Goal: Complete application form

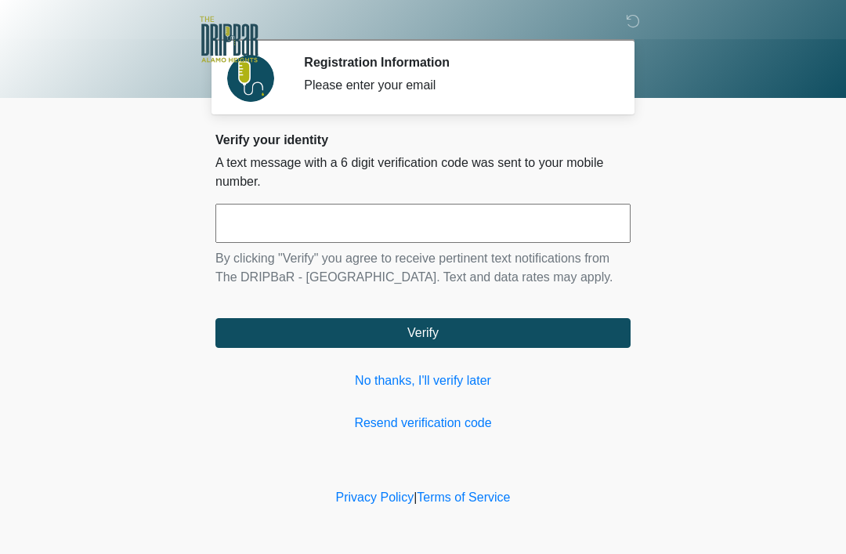
click at [432, 373] on link "No thanks, I'll verify later" at bounding box center [422, 380] width 415 height 19
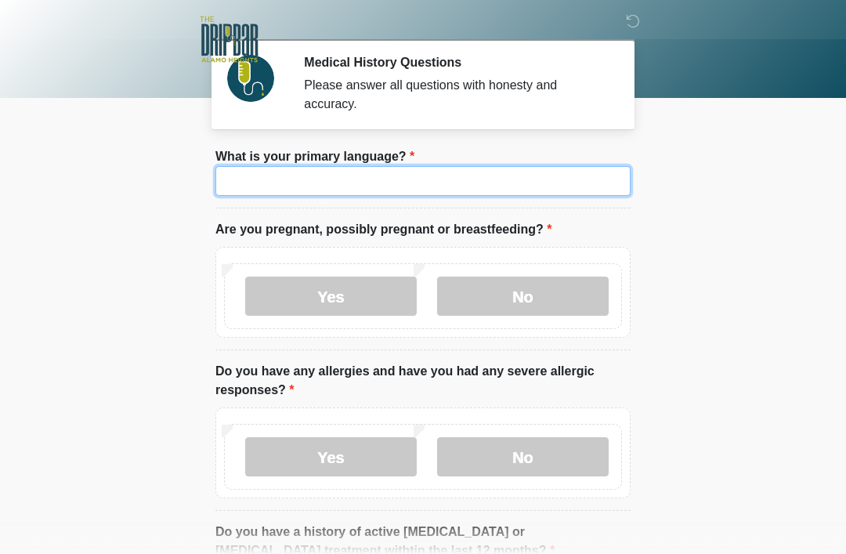
click at [365, 182] on input "What is your primary language?" at bounding box center [422, 181] width 415 height 30
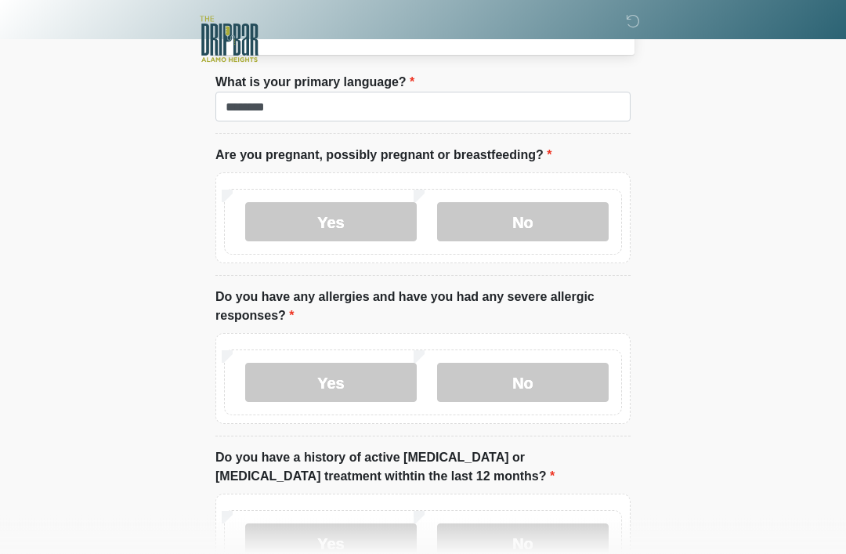
scroll to position [74, 0]
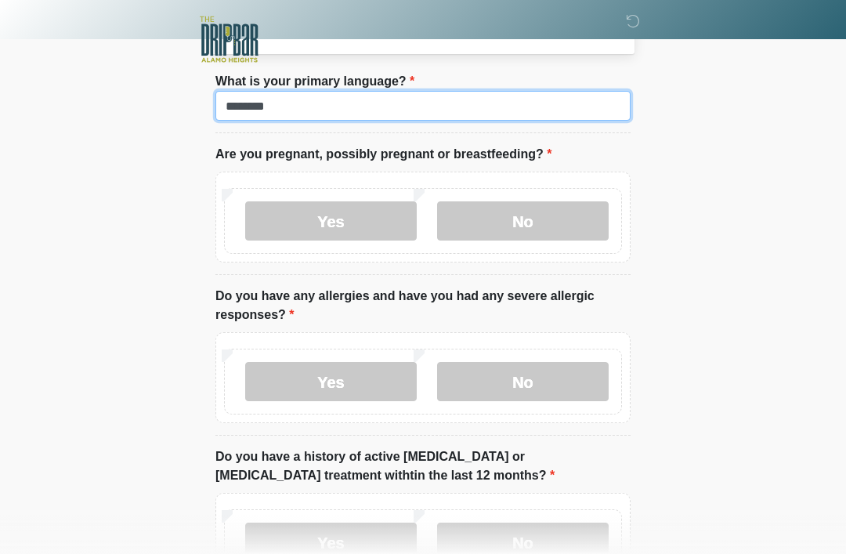
type input "*******"
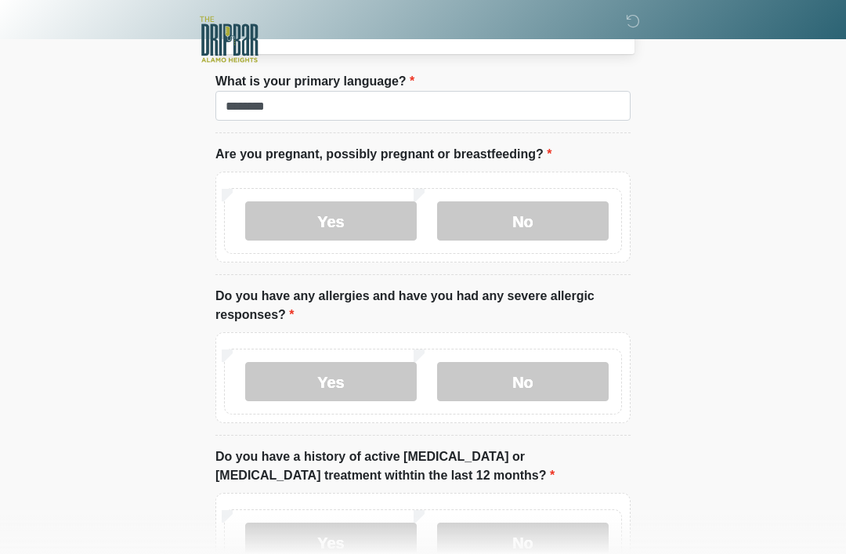
click at [534, 215] on label "No" at bounding box center [523, 220] width 172 height 39
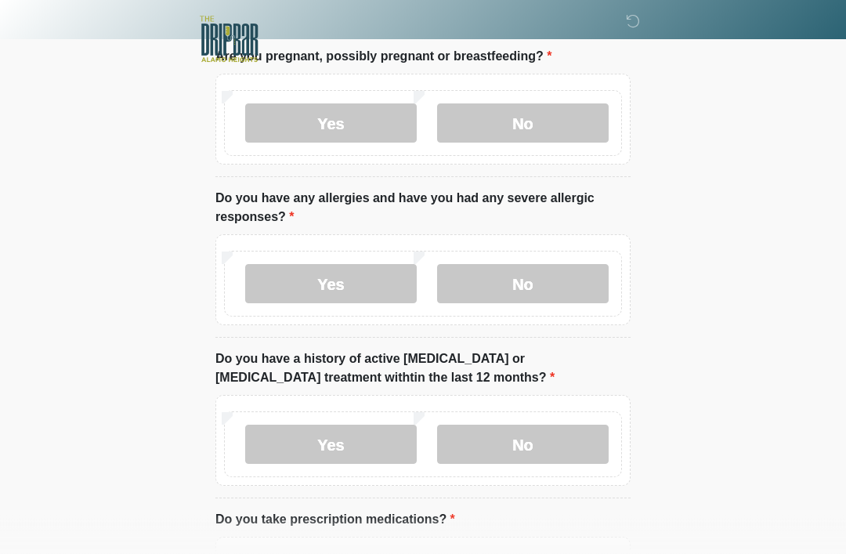
scroll to position [173, 0]
click at [545, 273] on label "No" at bounding box center [523, 283] width 172 height 39
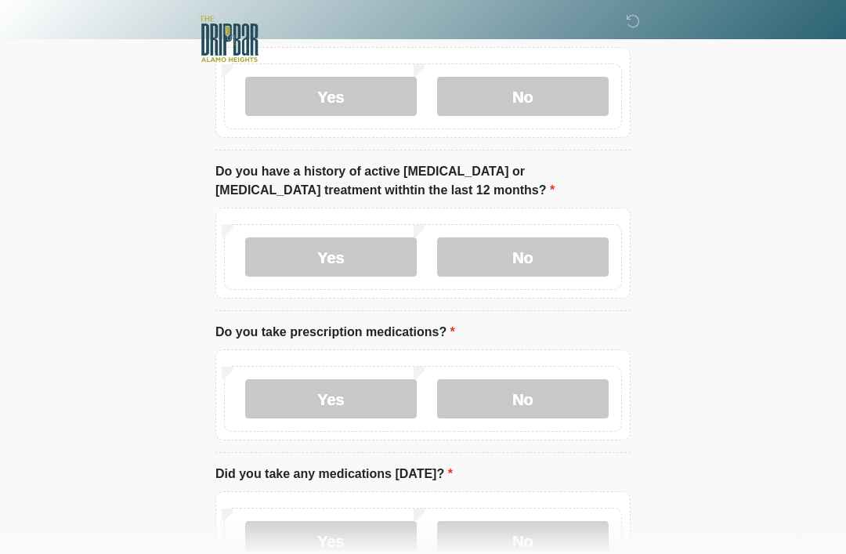
scroll to position [360, 0]
click at [546, 241] on label "No" at bounding box center [523, 256] width 172 height 39
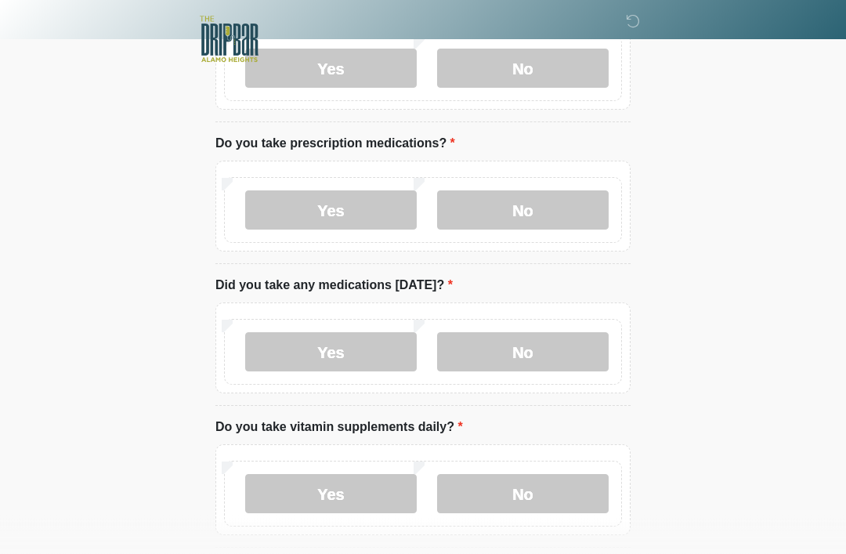
click at [537, 200] on label "No" at bounding box center [523, 210] width 172 height 39
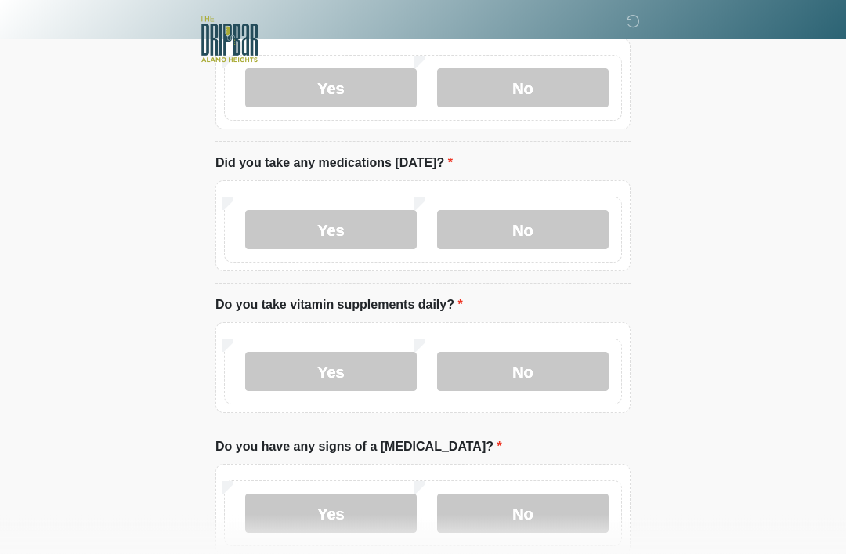
scroll to position [671, 0]
click at [563, 230] on label "No" at bounding box center [523, 229] width 172 height 39
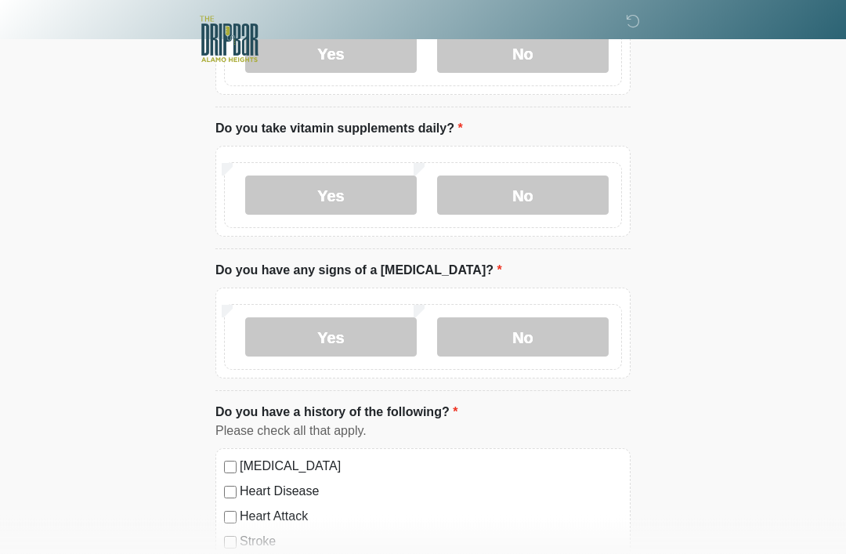
scroll to position [850, 0]
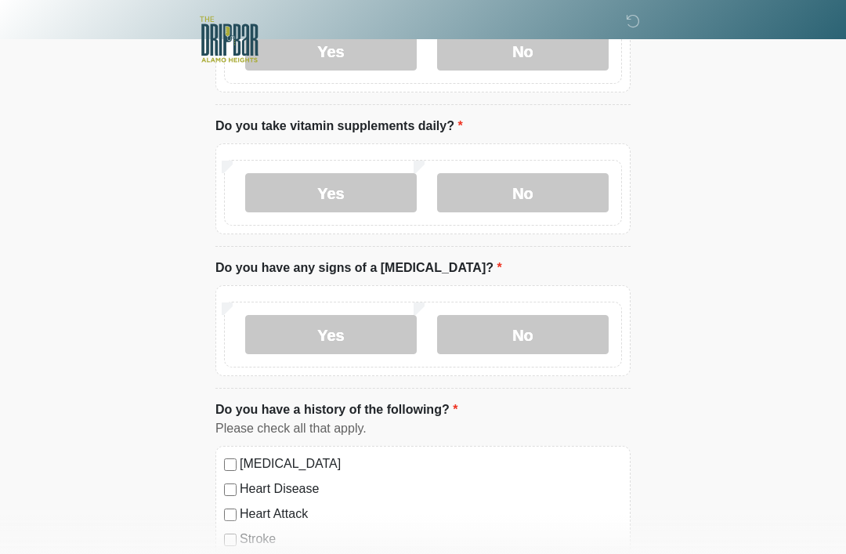
click at [577, 183] on label "No" at bounding box center [523, 192] width 172 height 39
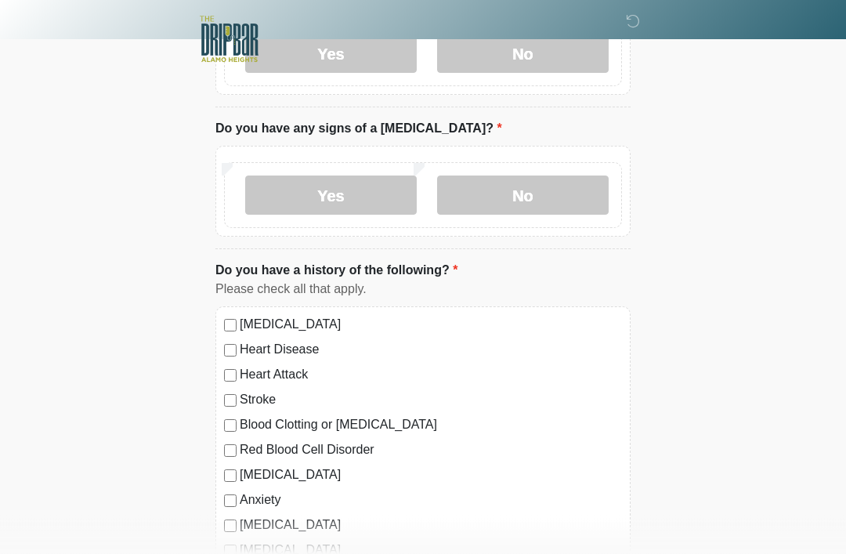
scroll to position [990, 0]
click at [583, 190] on label "No" at bounding box center [523, 194] width 172 height 39
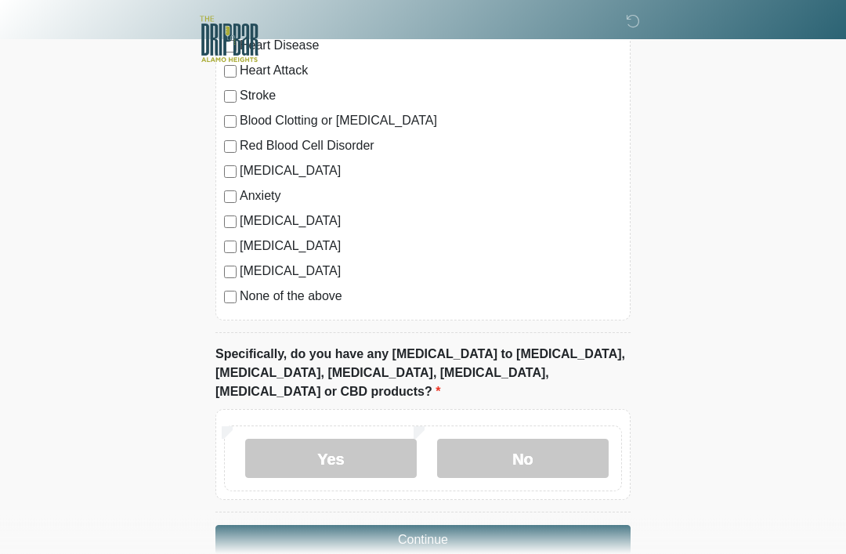
scroll to position [1306, 0]
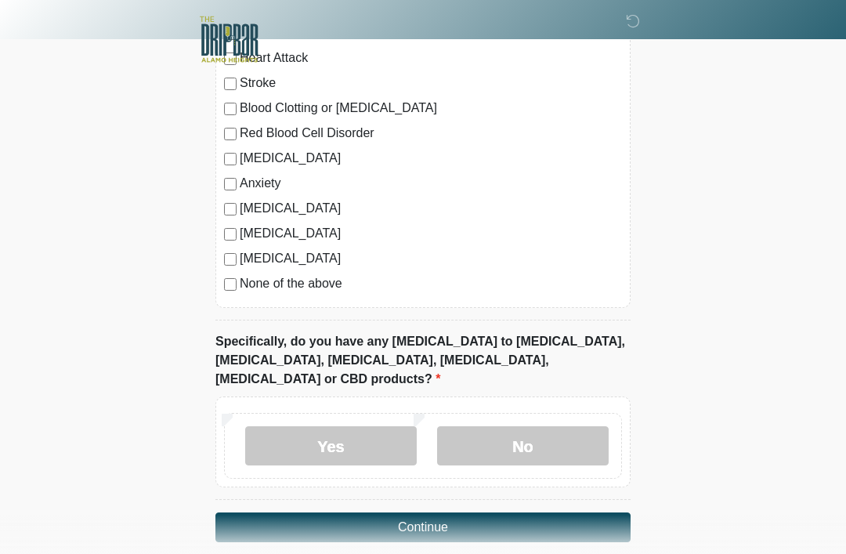
click at [536, 426] on label "No" at bounding box center [523, 445] width 172 height 39
click at [533, 513] on button "Continue" at bounding box center [422, 527] width 415 height 30
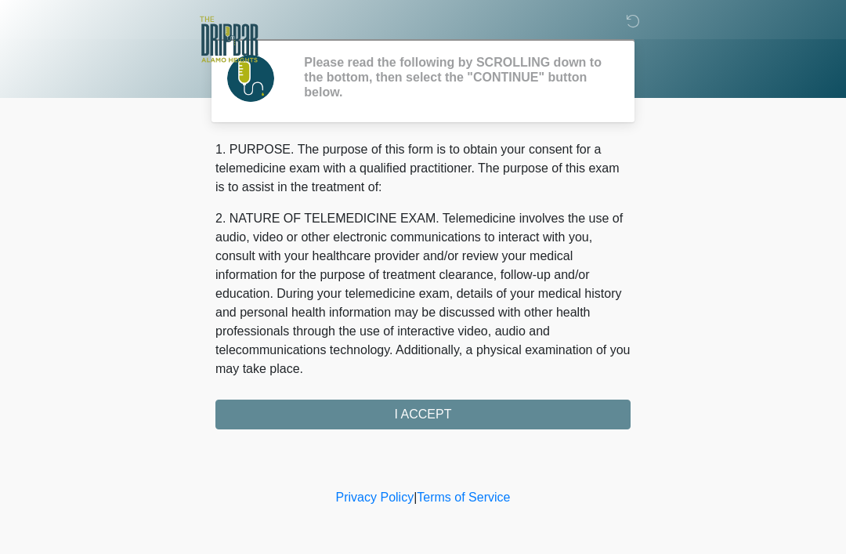
scroll to position [0, 0]
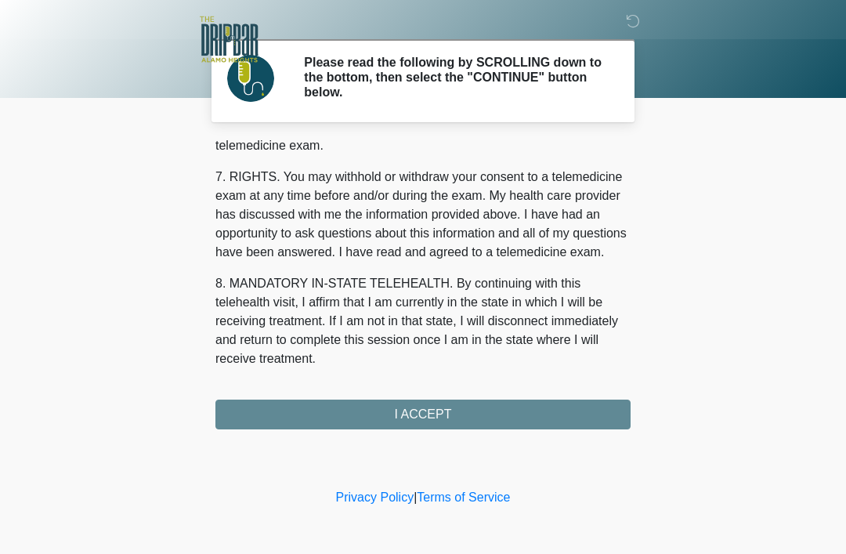
click at [526, 409] on div "1. PURPOSE. The purpose of this form is to obtain your consent for a telemedici…" at bounding box center [422, 284] width 415 height 289
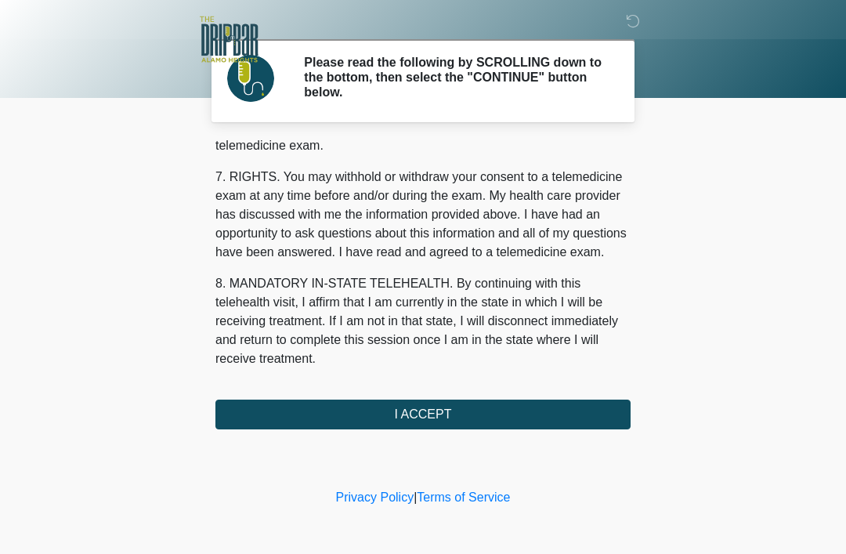
click at [528, 414] on button "I ACCEPT" at bounding box center [422, 414] width 415 height 30
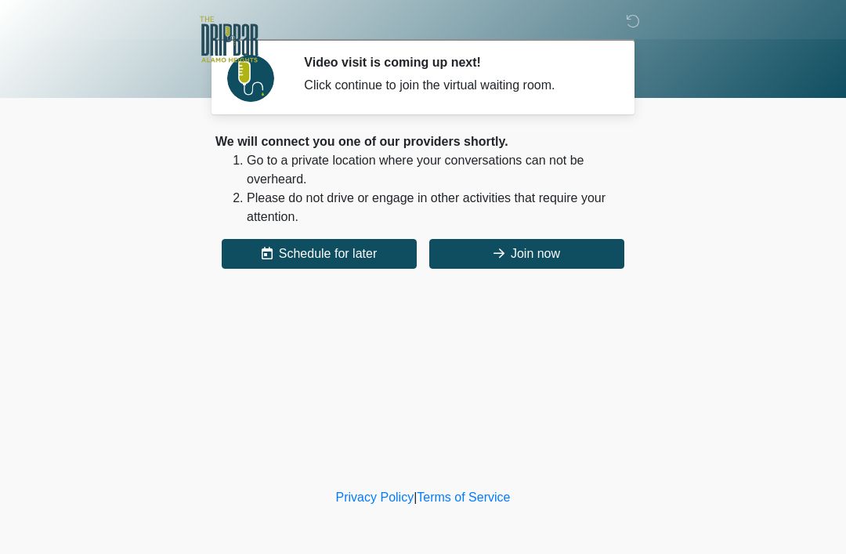
click at [581, 251] on button "Join now" at bounding box center [526, 254] width 195 height 30
